Goal: Task Accomplishment & Management: Manage account settings

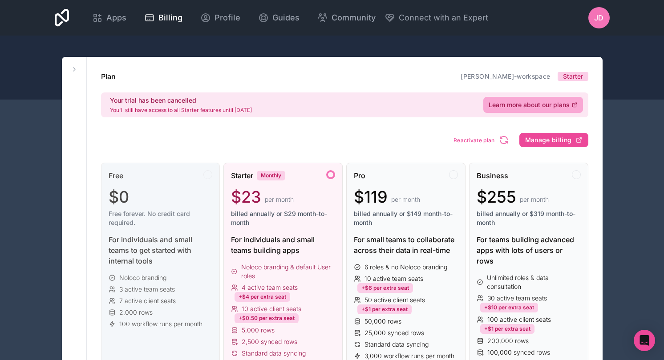
click at [169, 253] on div "For individuals and small teams to get started with internal tools" at bounding box center [161, 250] width 104 height 32
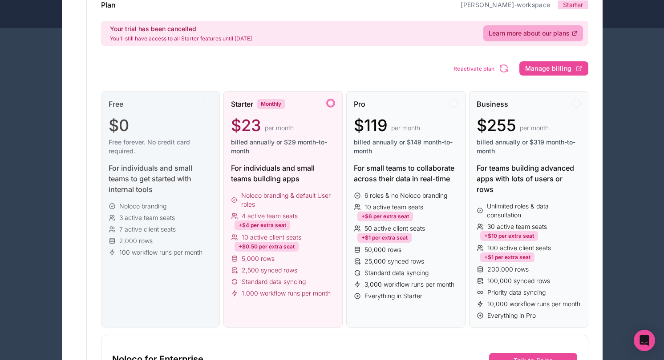
scroll to position [76, 0]
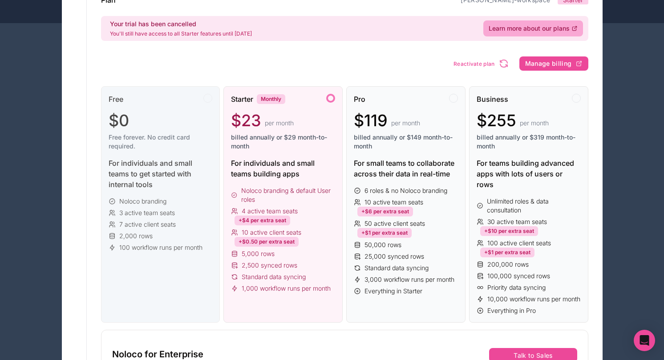
click at [160, 187] on div "For individuals and small teams to get started with internal tools" at bounding box center [161, 174] width 104 height 32
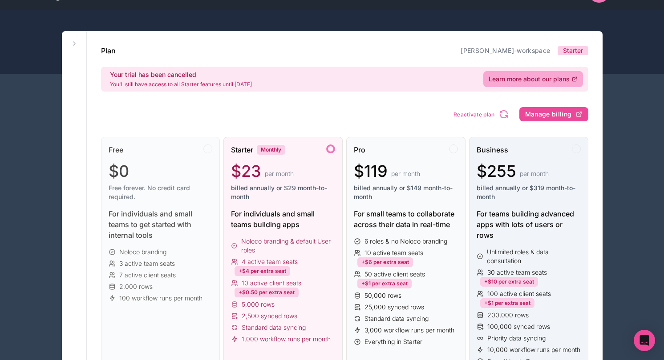
scroll to position [0, 0]
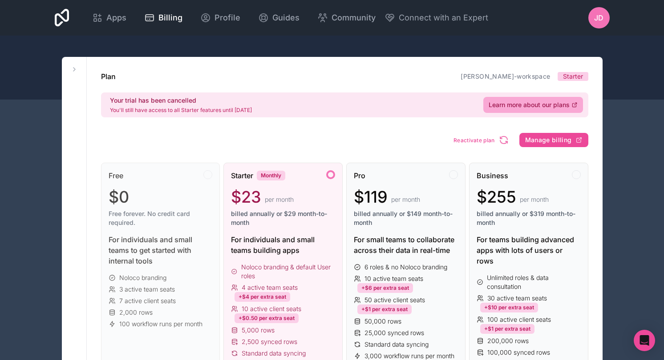
click at [590, 20] on div "jd" at bounding box center [598, 17] width 21 height 21
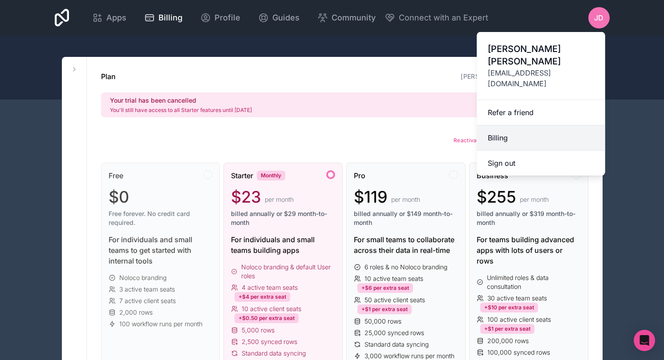
click at [504, 125] on link "Billing" at bounding box center [541, 137] width 128 height 25
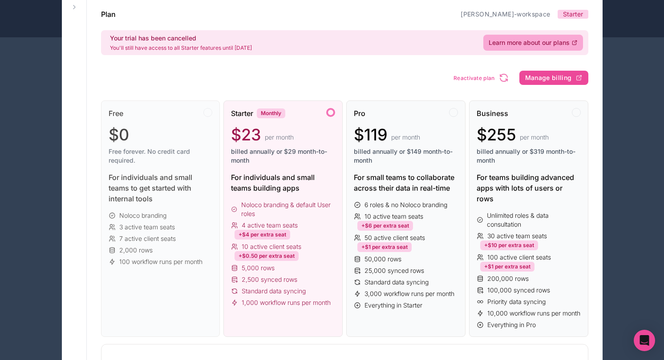
scroll to position [68, 0]
